Goal: Task Accomplishment & Management: Manage account settings

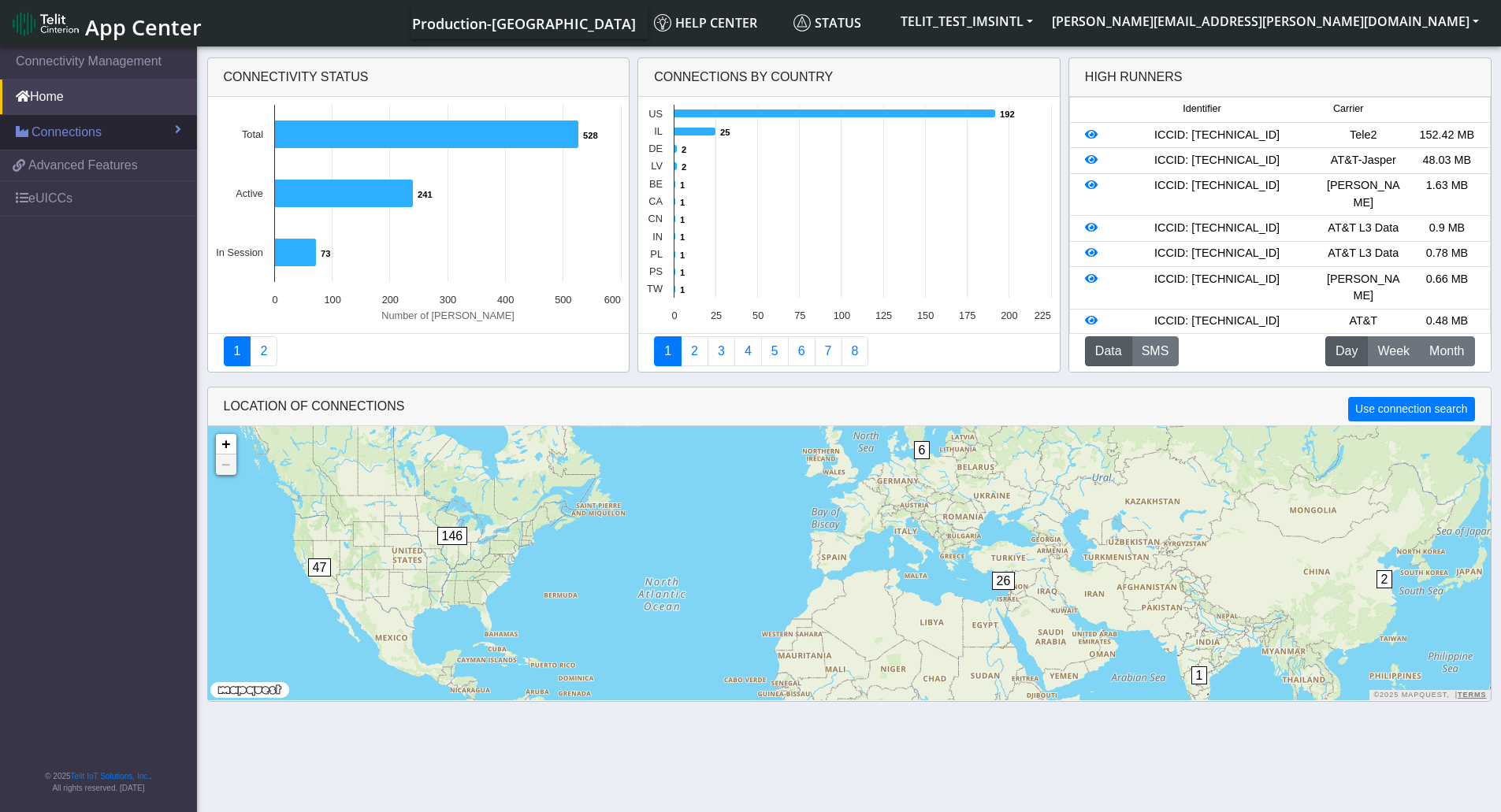
click at [78, 127] on span "Connections" at bounding box center [67, 132] width 70 height 19
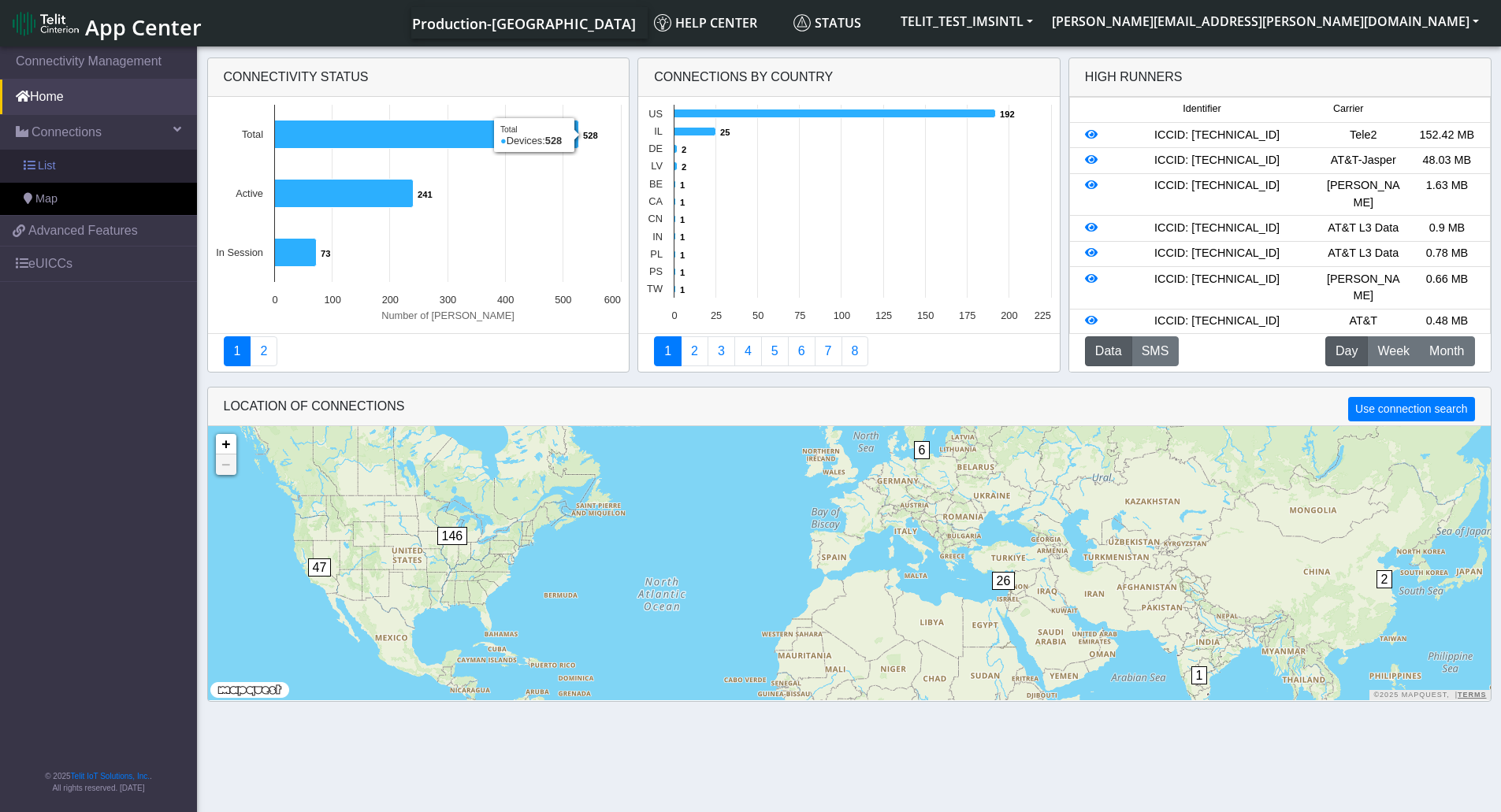
click at [108, 171] on link "List" at bounding box center [99, 166] width 197 height 33
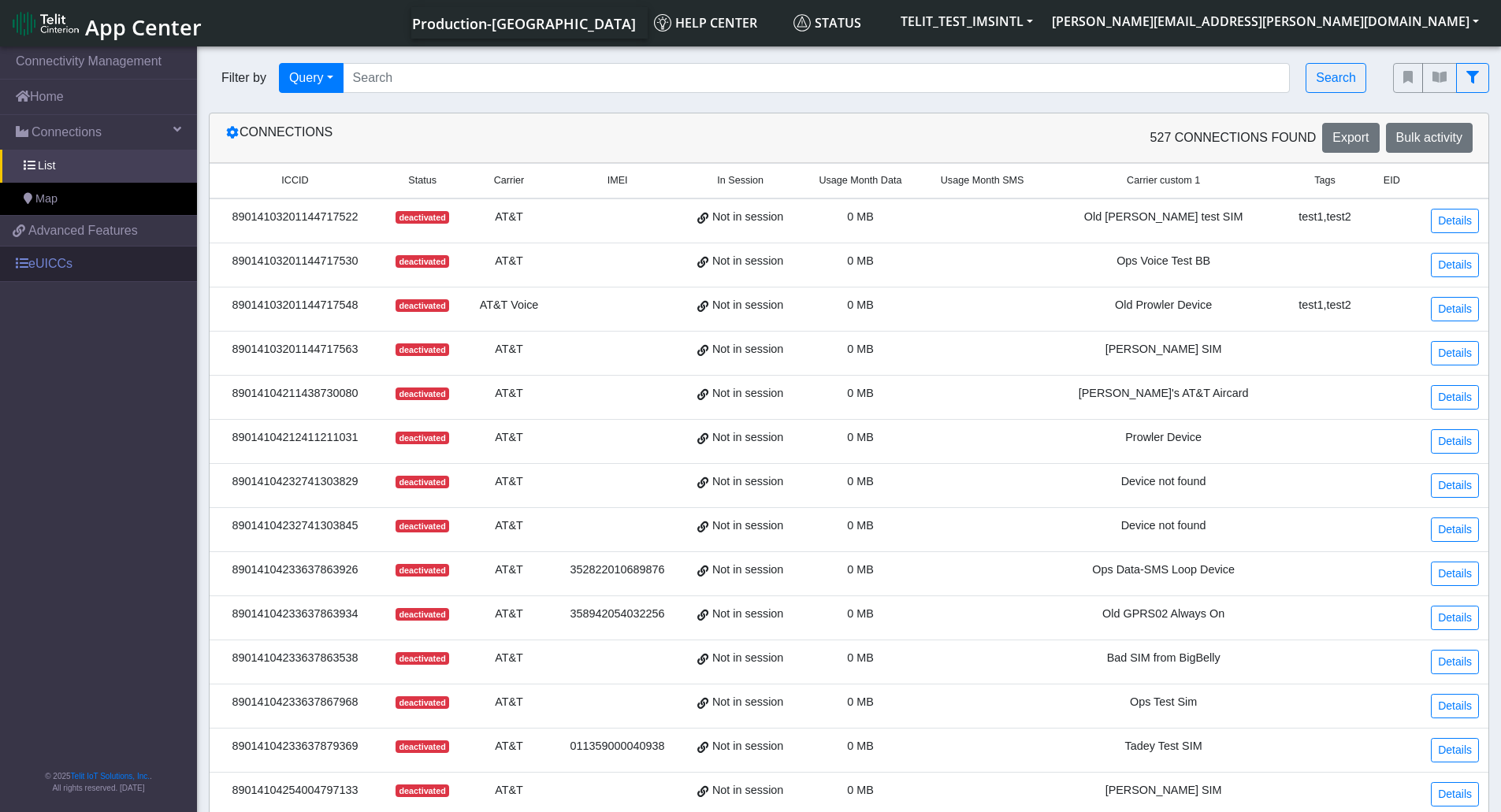
click at [74, 266] on link "eUICCs" at bounding box center [99, 263] width 197 height 35
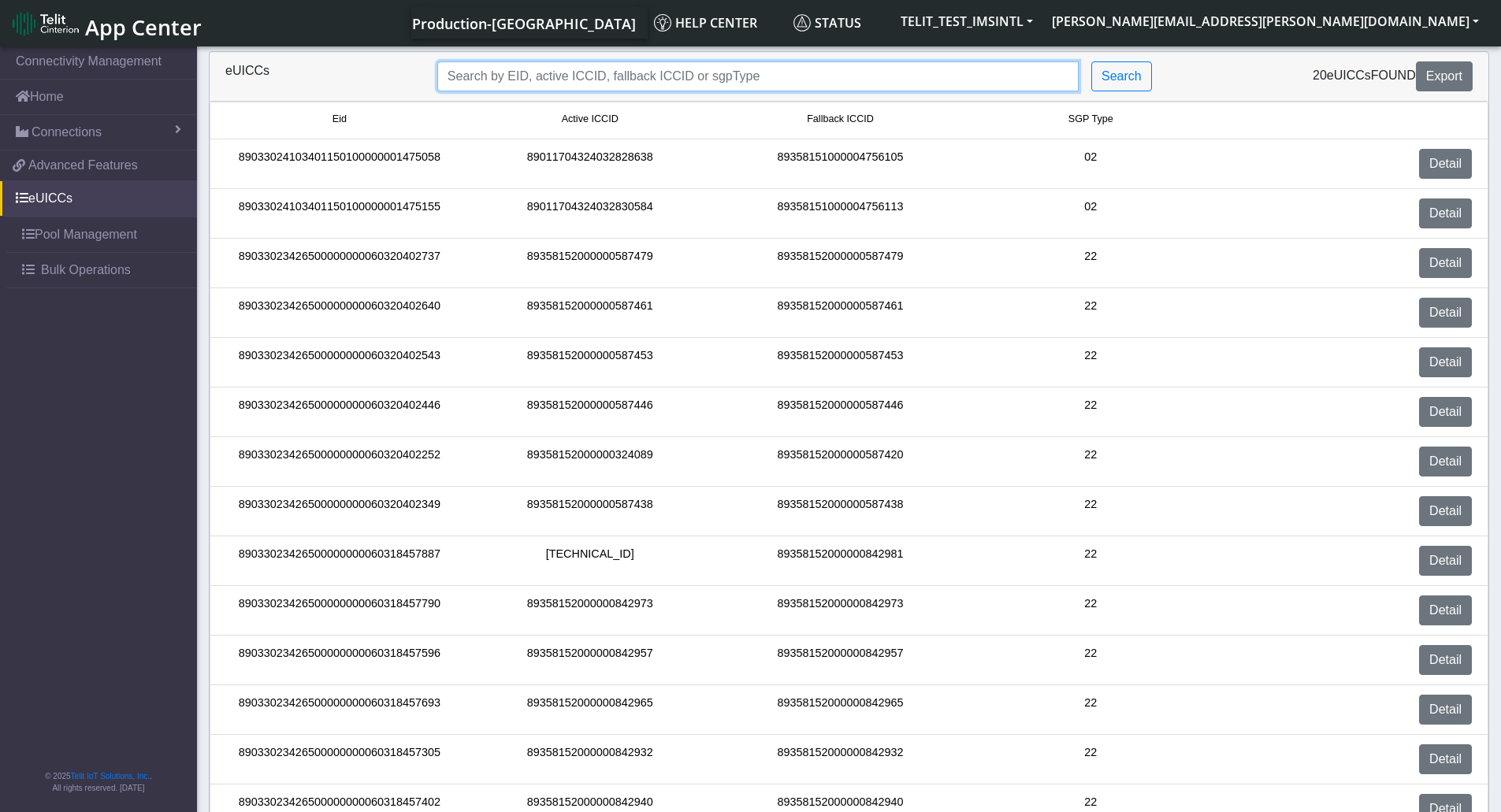
click at [552, 82] on input "Search..." at bounding box center [757, 76] width 642 height 30
paste input "89358152000000928129"
type input "89358152000000928129"
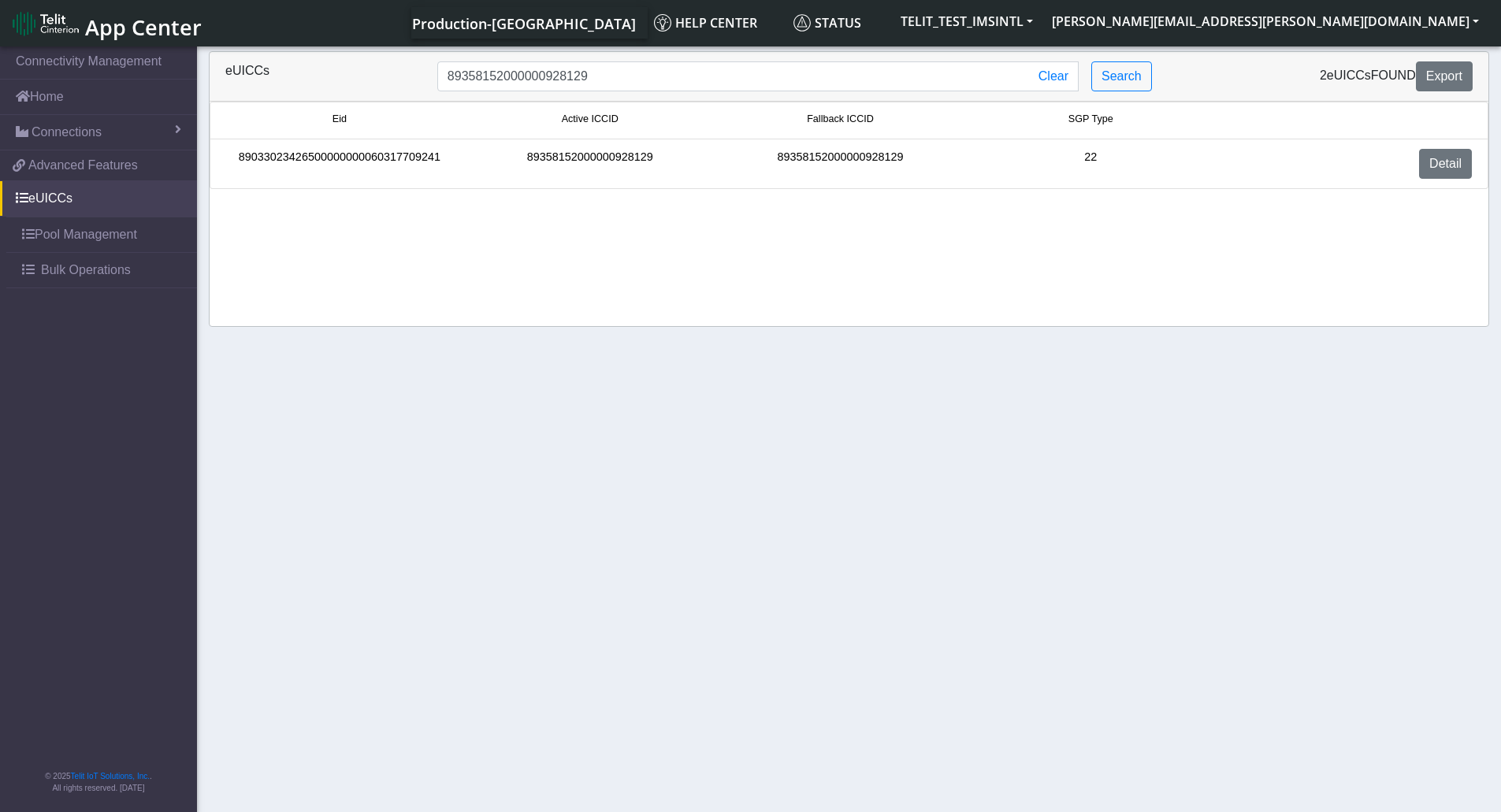
click at [376, 152] on div "89033023426500000000060317709241" at bounding box center [339, 164] width 250 height 30
click at [1441, 157] on link "Detail" at bounding box center [1446, 164] width 53 height 30
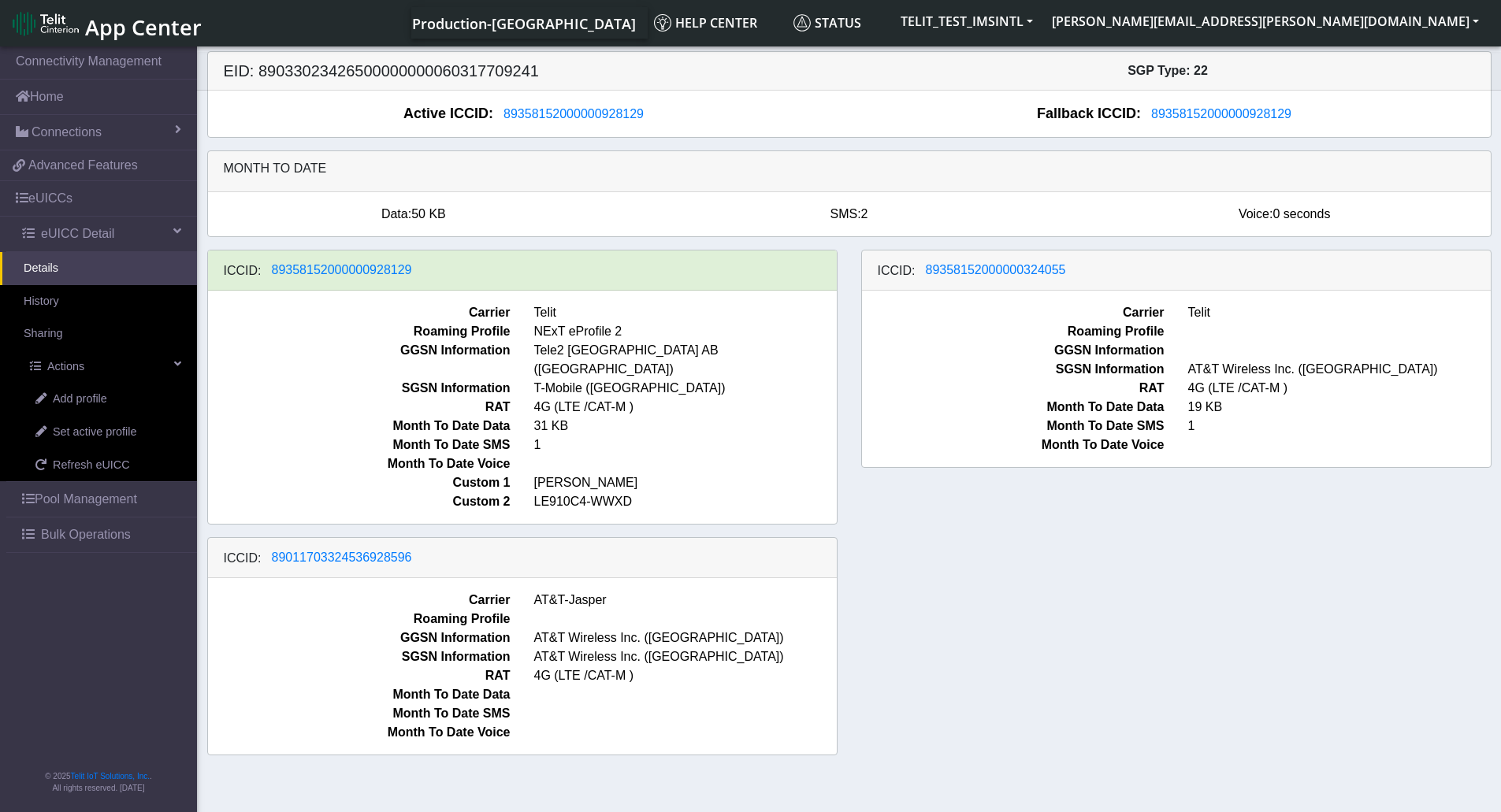
click at [927, 543] on div "ICCID: 89358152000000928129 Carrier Telit Roaming Profile NExT eProfile 2 GGSN …" at bounding box center [850, 509] width 1308 height 519
click at [1040, 589] on div "ICCID: 89358152000000928129 Carrier Telit Roaming Profile NExT eProfile 2 GGSN …" at bounding box center [850, 509] width 1308 height 519
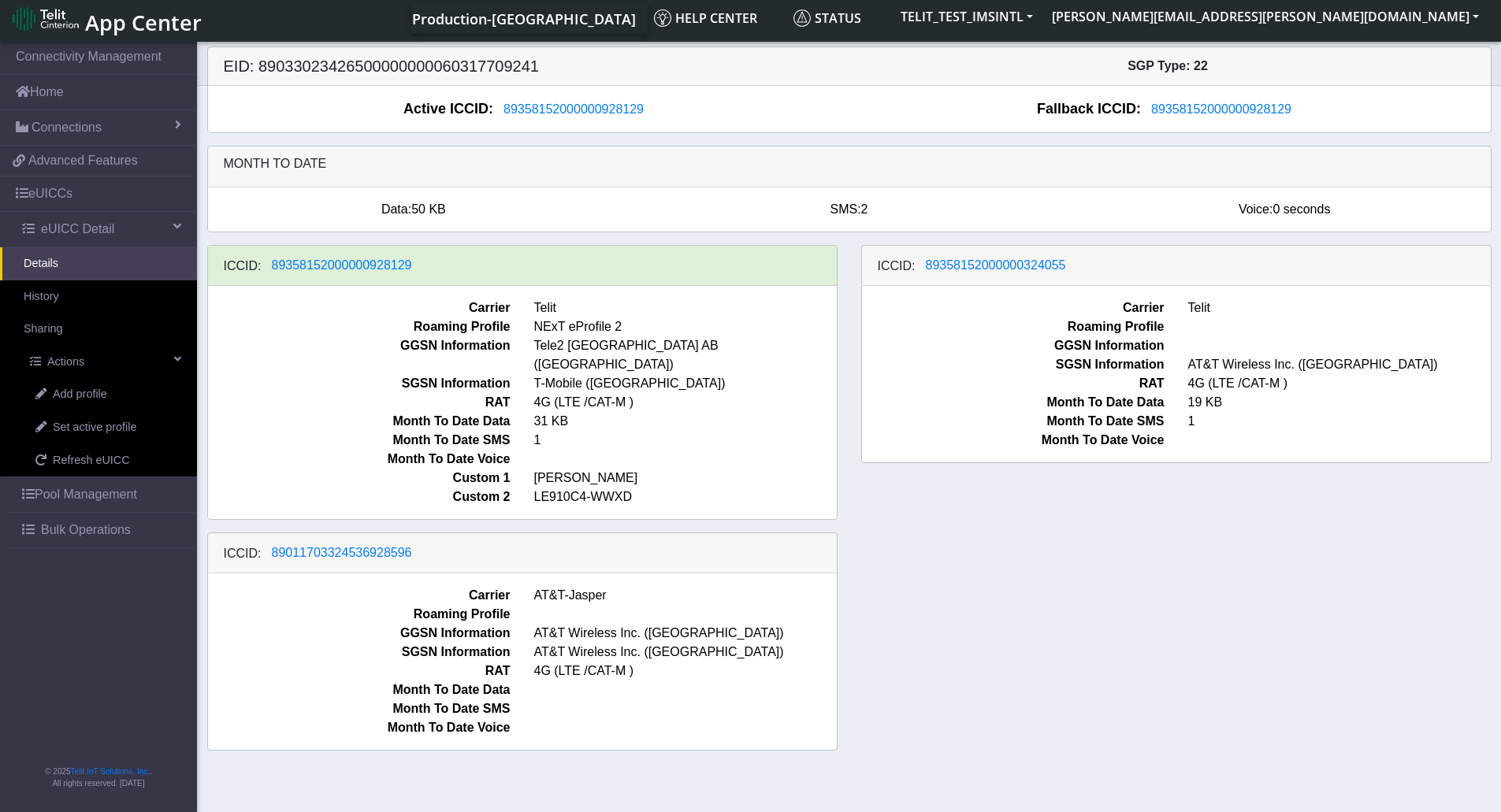
scroll to position [6, 0]
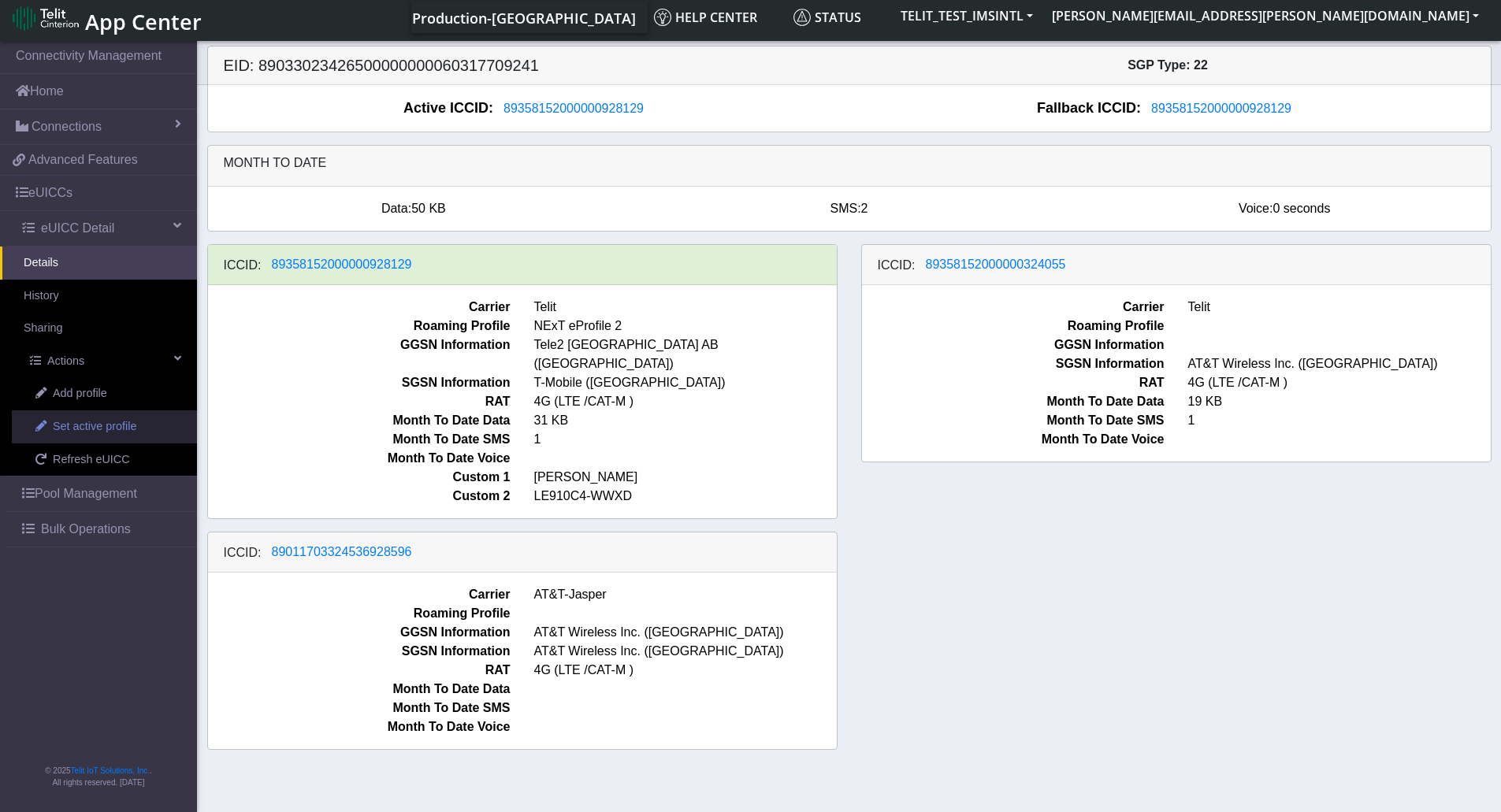
click at [95, 428] on span "Set active profile" at bounding box center [95, 426] width 83 height 17
select select
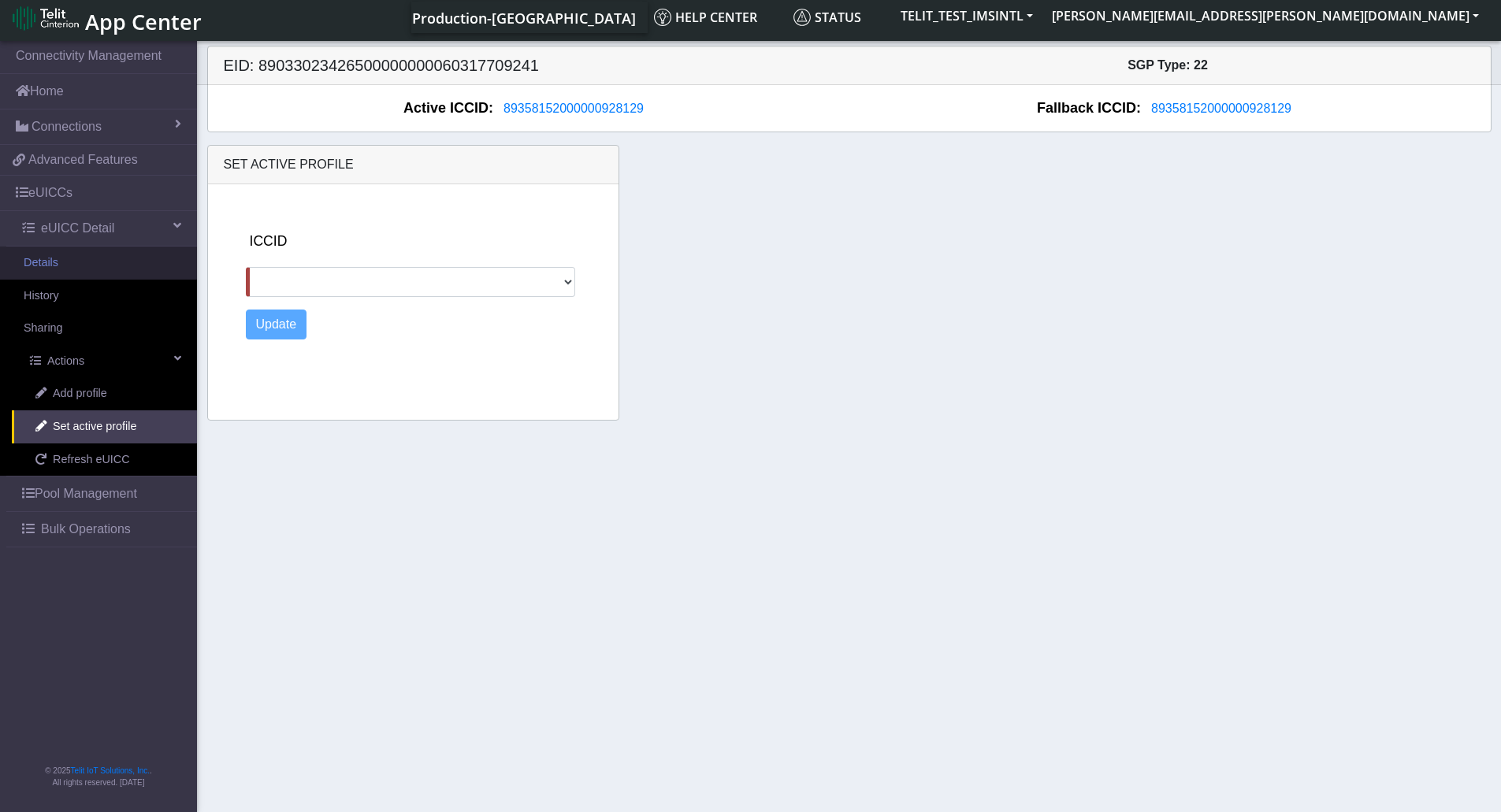
click at [66, 257] on link "Details" at bounding box center [99, 263] width 197 height 33
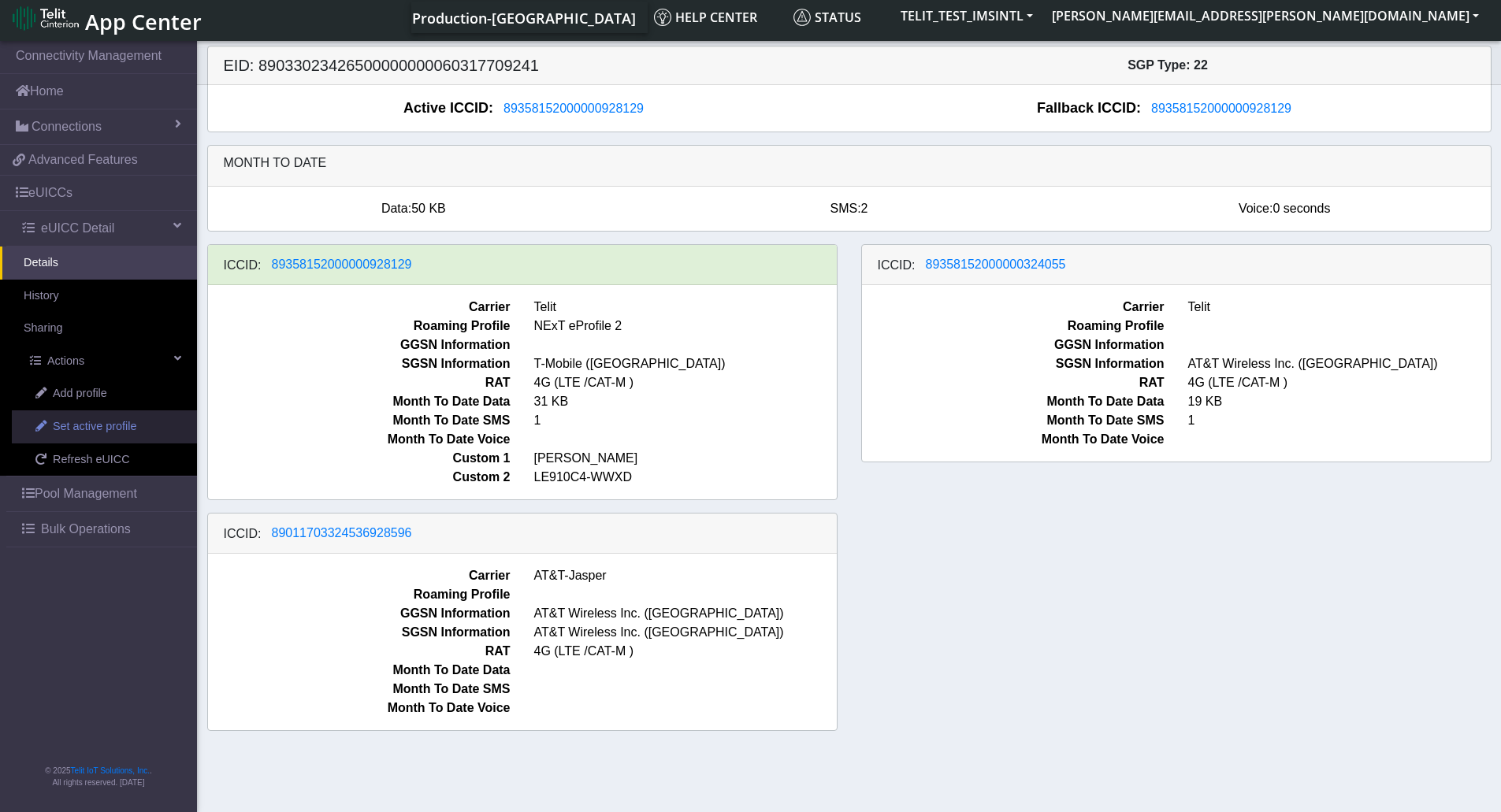
click at [119, 424] on span "Set active profile" at bounding box center [95, 426] width 83 height 17
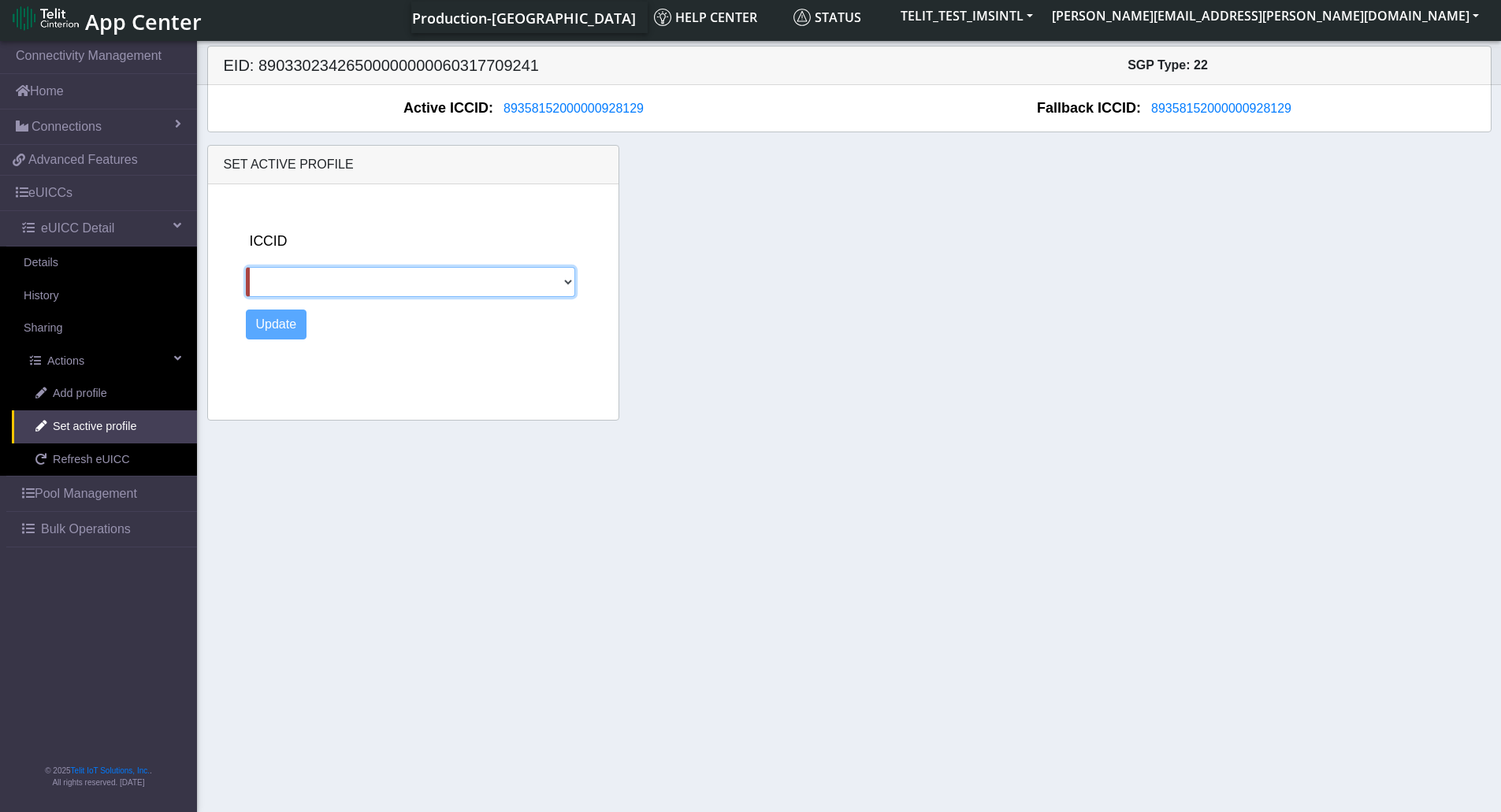
click at [360, 284] on select "89358152000000324055 89011703324536928596" at bounding box center [411, 282] width 330 height 30
select select "89011703324536928596"
click at [246, 267] on select "89358152000000324055 89011703324536928596" at bounding box center [411, 282] width 330 height 30
click at [267, 331] on button "Update" at bounding box center [276, 324] width 61 height 30
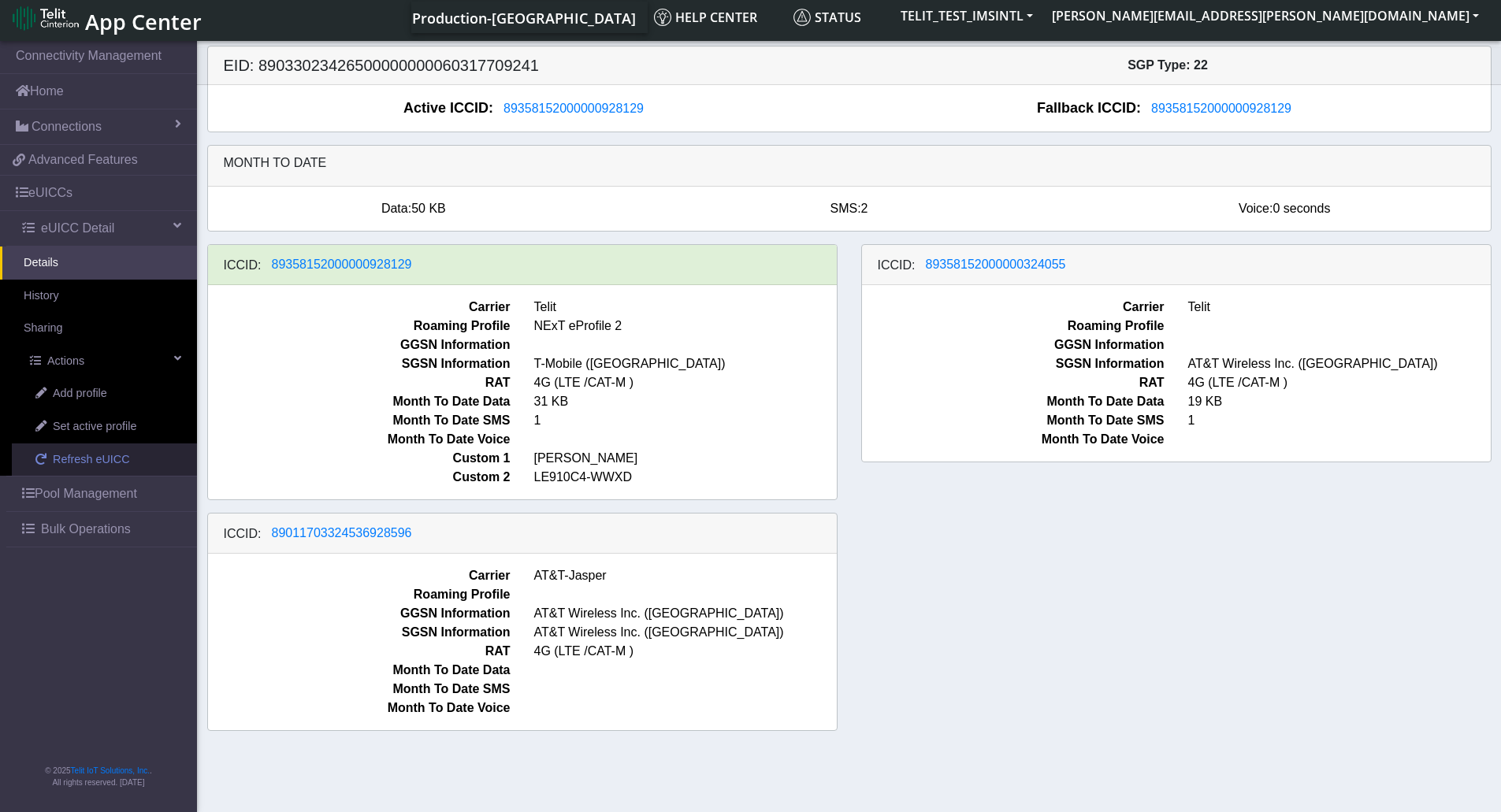
click at [99, 459] on span "Refresh eUICC" at bounding box center [91, 460] width 77 height 17
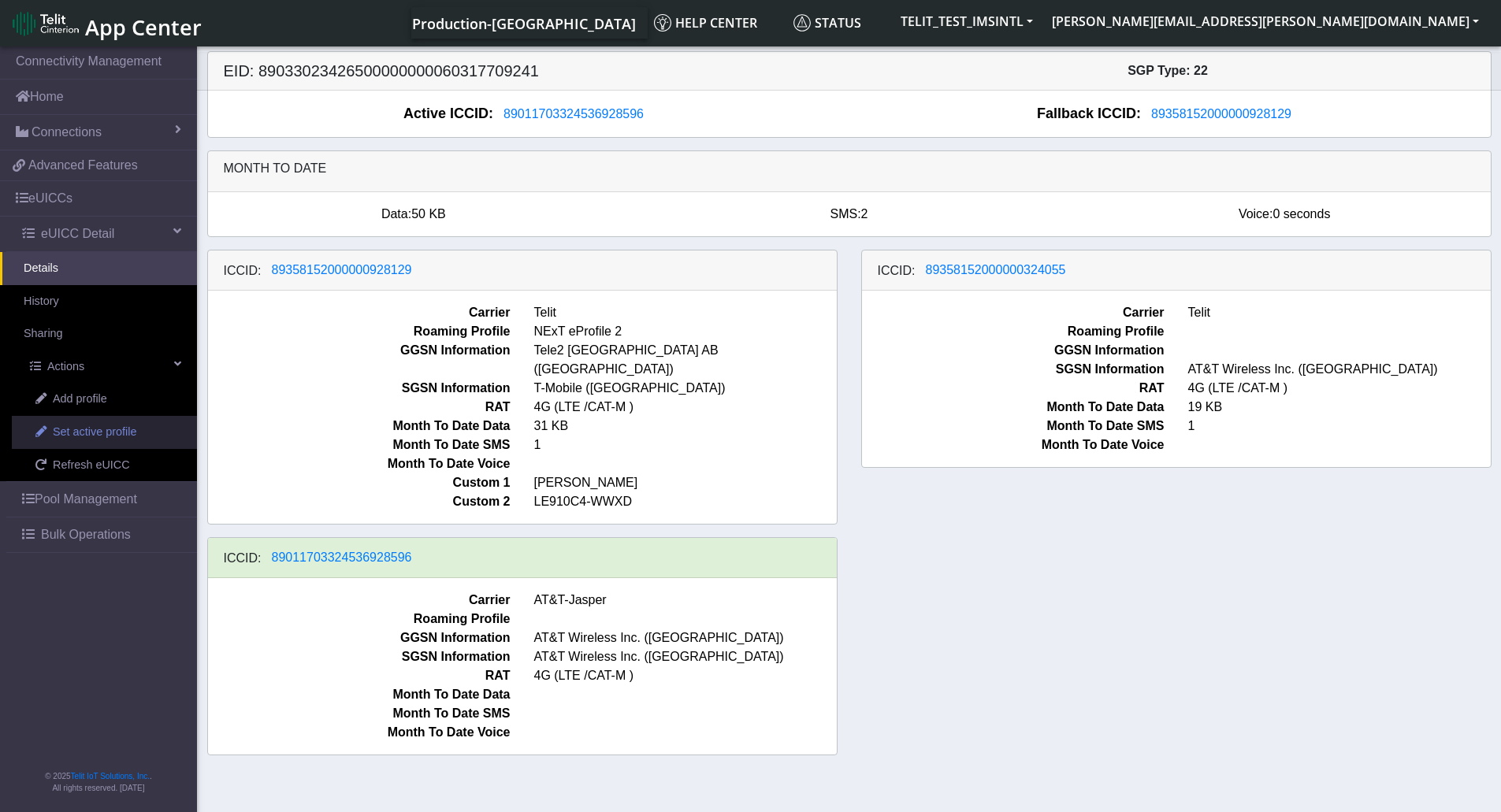
click at [95, 439] on span "Set active profile" at bounding box center [95, 432] width 83 height 17
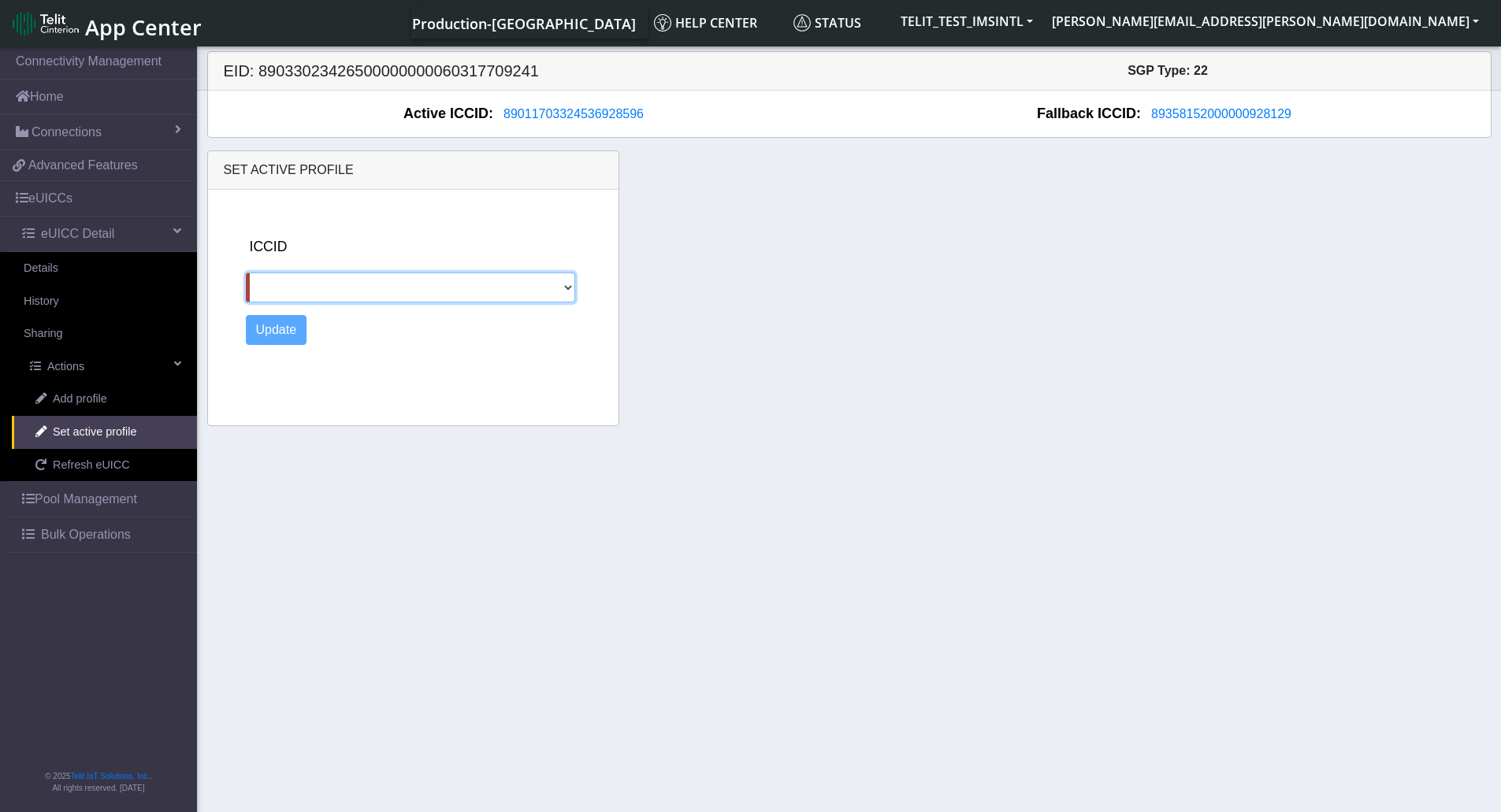
click at [386, 291] on select "89358152000000928129 89358152000000324055" at bounding box center [411, 287] width 330 height 30
select select "89358152000000324055"
click at [246, 272] on select "89358152000000928129 89358152000000324055" at bounding box center [411, 287] width 330 height 30
click at [281, 320] on button "Update" at bounding box center [276, 330] width 61 height 30
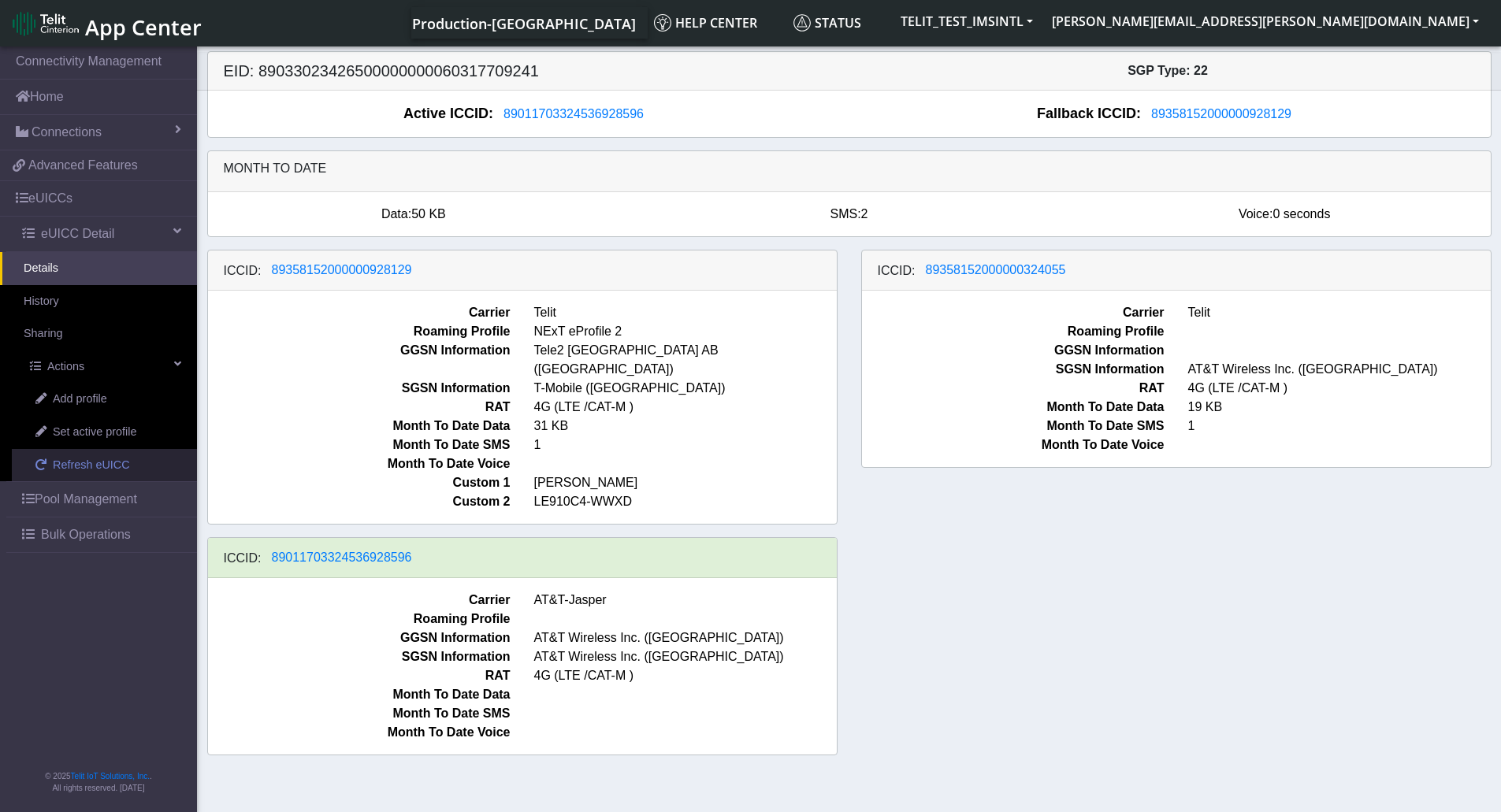
click at [112, 463] on span "Refresh eUICC" at bounding box center [91, 466] width 77 height 17
click at [1423, 616] on div "ICCID: [TECHNICAL_ID] Carrier Telit Roaming Profile NExT eProfile 2 GGSN Inform…" at bounding box center [850, 509] width 1308 height 519
click at [103, 467] on span "Refresh eUICC" at bounding box center [91, 466] width 77 height 17
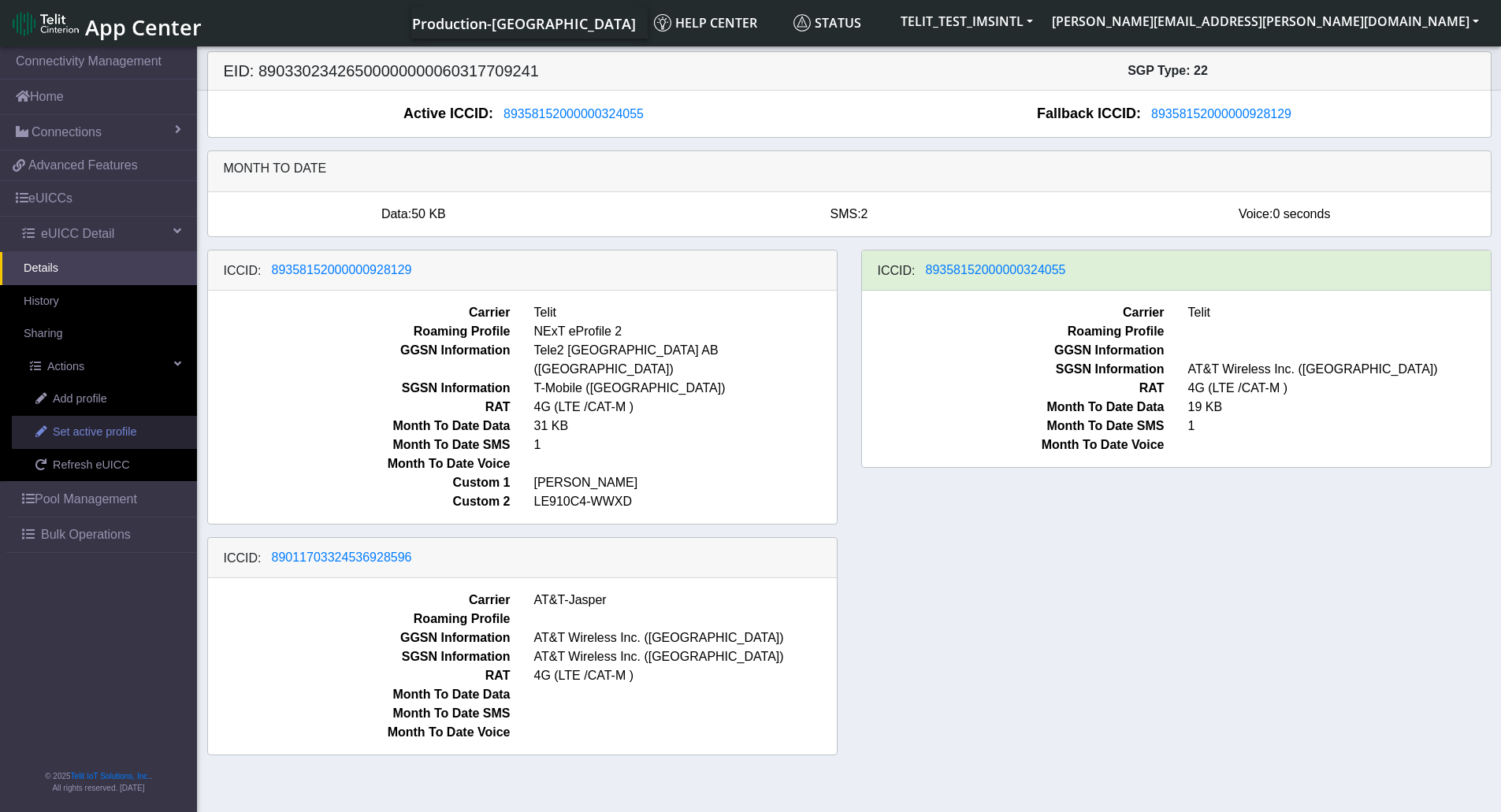
click at [102, 431] on span "Set active profile" at bounding box center [95, 432] width 83 height 17
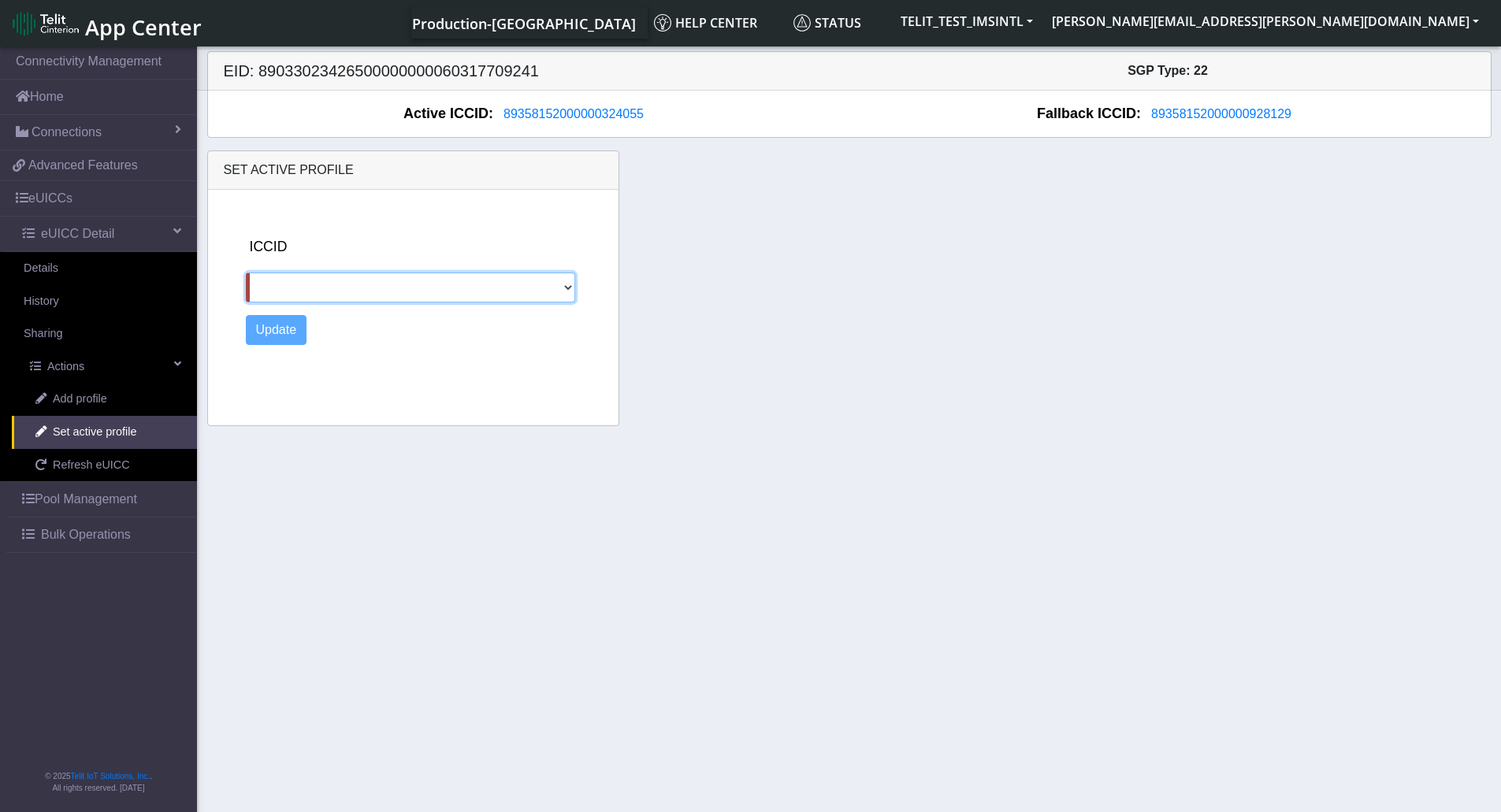
click at [338, 290] on select "89358152000000928129 89011703324536928596" at bounding box center [411, 287] width 330 height 30
select select "89358152000000928129"
click at [246, 272] on select "89358152000000928129 89011703324536928596" at bounding box center [411, 287] width 330 height 30
click at [270, 325] on button "Update" at bounding box center [276, 330] width 61 height 30
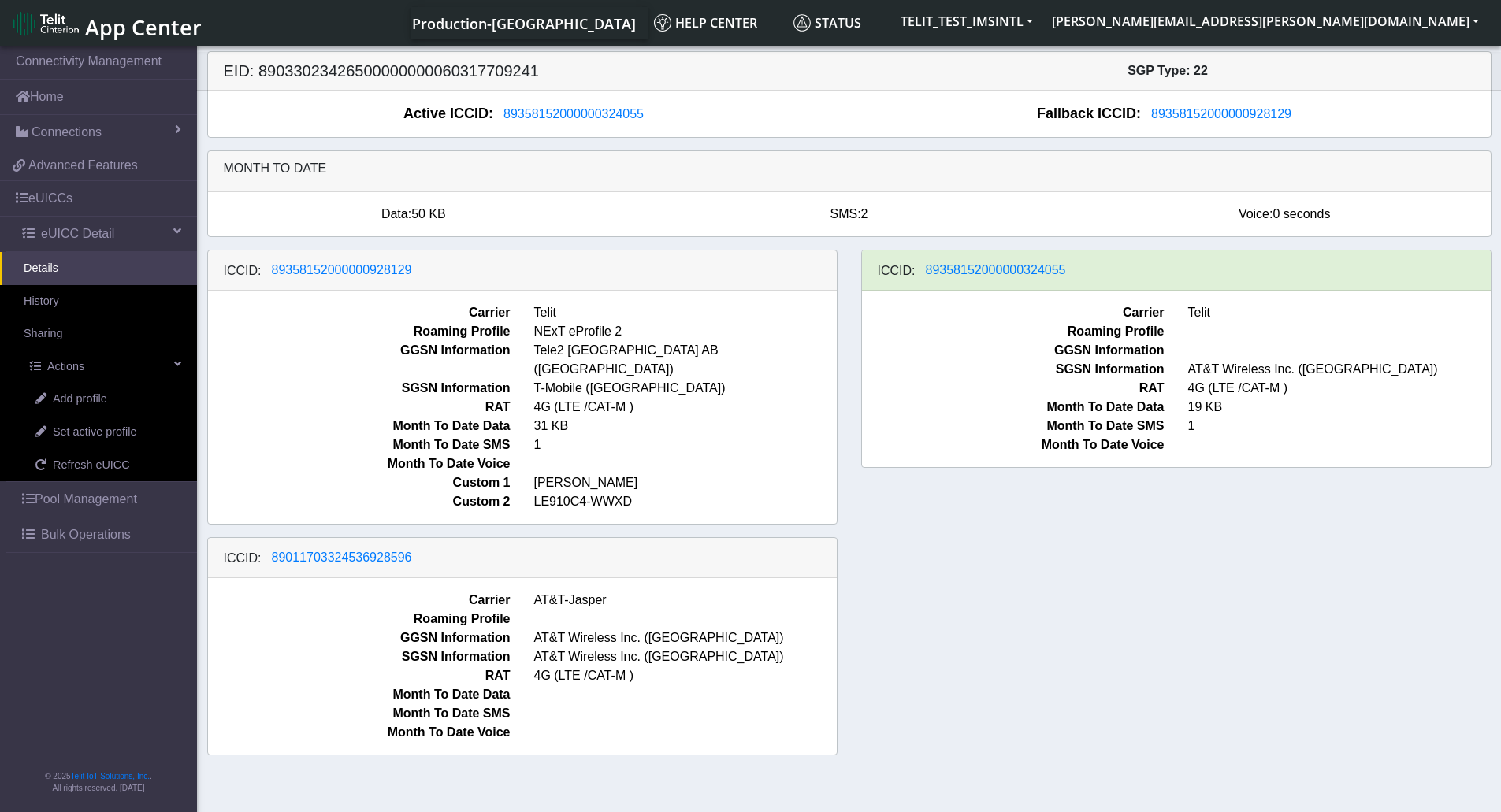
click at [1044, 528] on div "ICCID: [TECHNICAL_ID] Carrier Telit Roaming Profile NExT eProfile 2 GGSN Inform…" at bounding box center [850, 509] width 1308 height 519
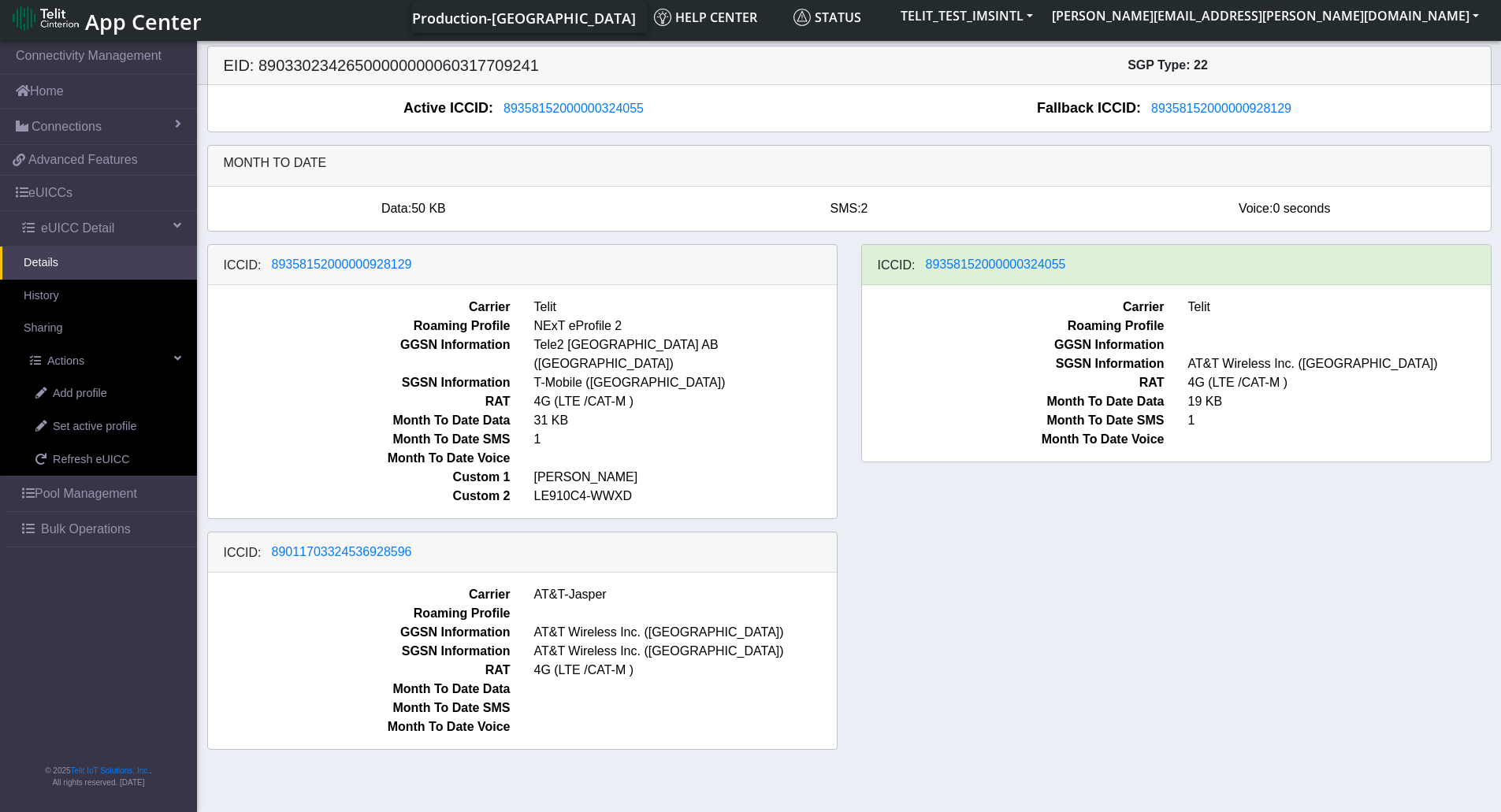
click at [896, 486] on div "ICCID: [TECHNICAL_ID] Carrier Telit Roaming Profile GGSN Information SGSN Infor…" at bounding box center [1177, 382] width 654 height 275
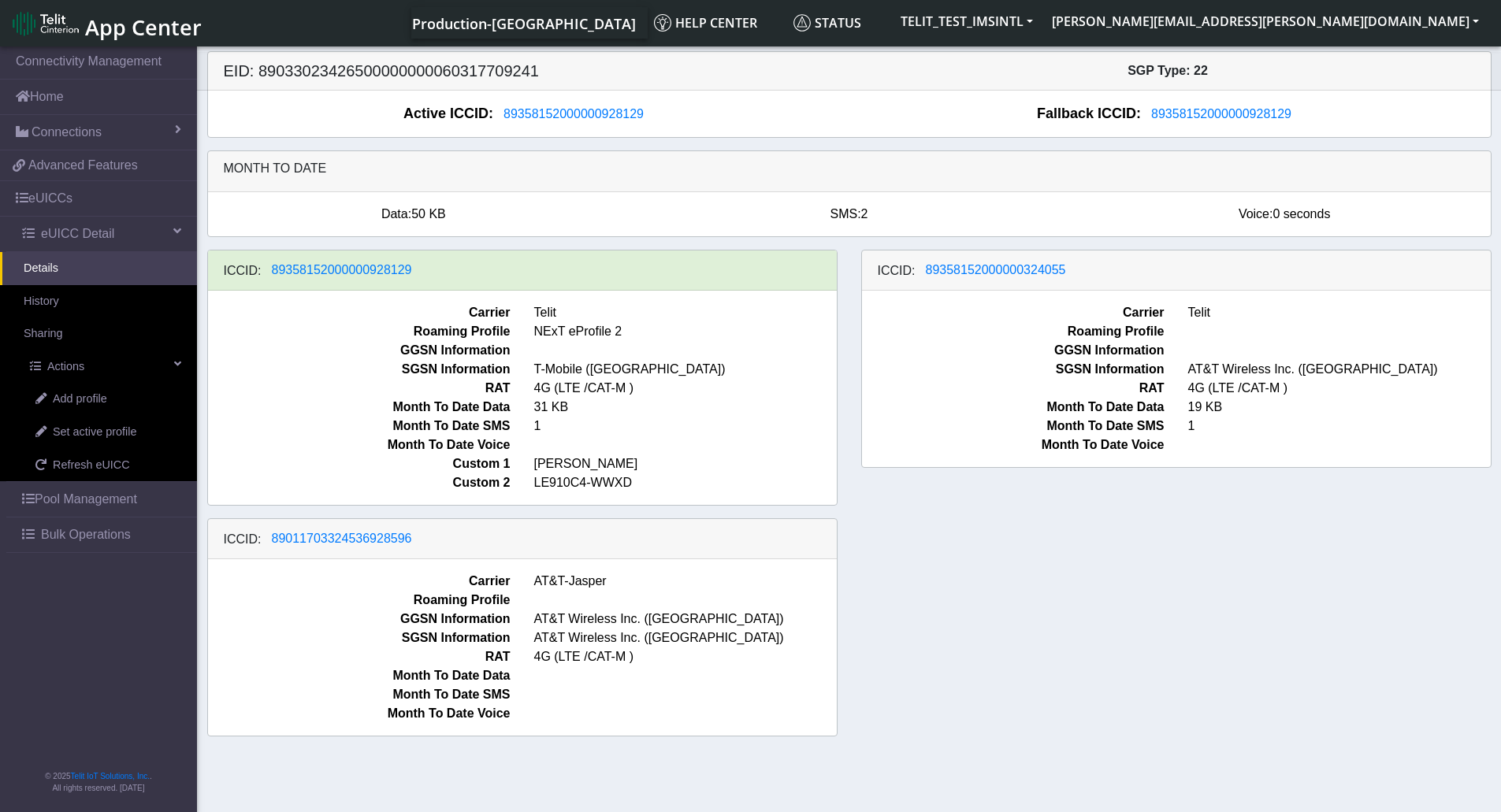
click at [1328, 693] on div "ICCID: [TECHNICAL_ID] Carrier Telit Roaming Profile NExT eProfile 2 GGSN Inform…" at bounding box center [850, 499] width 1308 height 500
